Goal: Download file/media

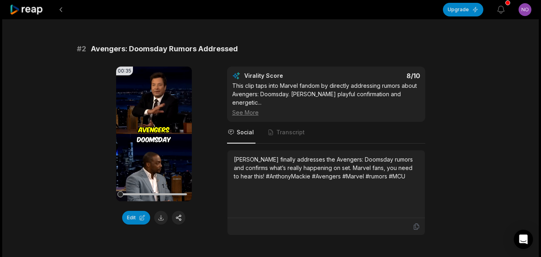
scroll to position [320, 0]
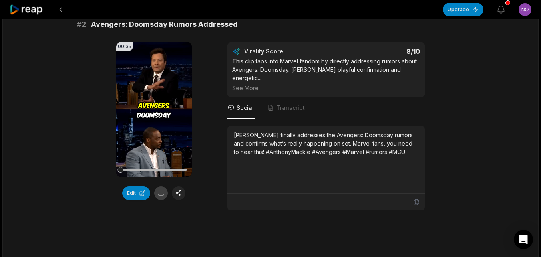
click at [161, 191] on button at bounding box center [161, 193] width 14 height 14
click at [62, 10] on button at bounding box center [61, 9] width 14 height 14
